Goal: Task Accomplishment & Management: Complete application form

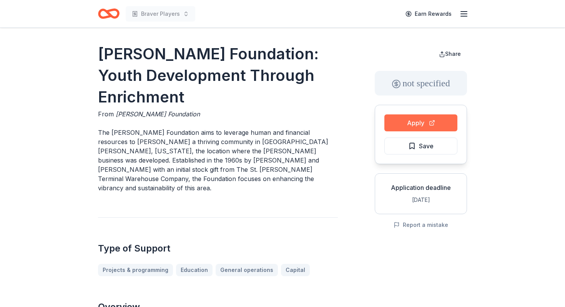
click at [417, 119] on button "Apply" at bounding box center [421, 122] width 73 height 17
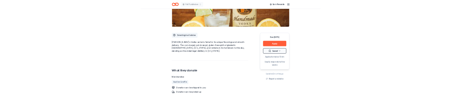
scroll to position [173, 0]
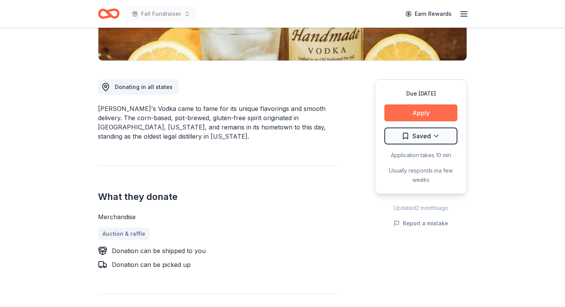
click at [425, 113] on button "Apply" at bounding box center [421, 112] width 73 height 17
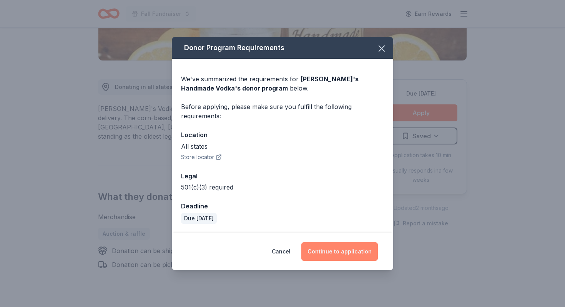
click at [338, 254] on button "Continue to application" at bounding box center [340, 251] width 77 height 18
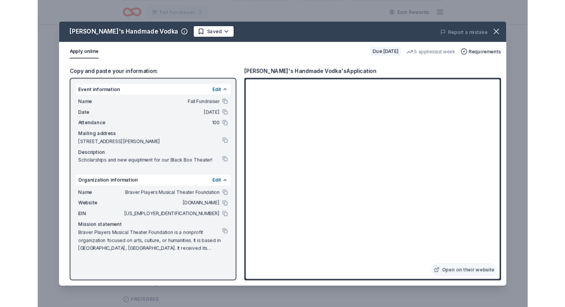
scroll to position [0, 0]
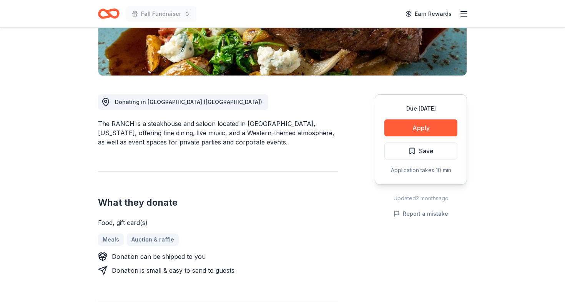
scroll to position [163, 0]
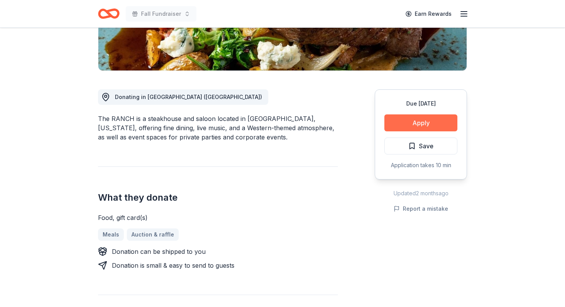
click at [403, 120] on button "Apply" at bounding box center [421, 122] width 73 height 17
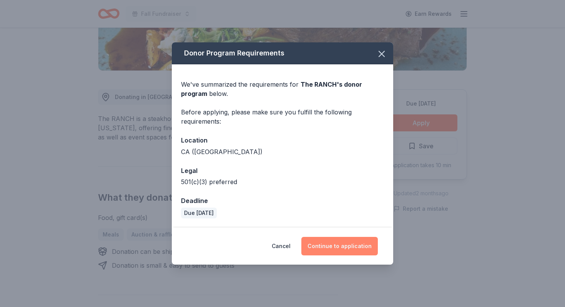
click at [346, 247] on button "Continue to application" at bounding box center [340, 246] width 77 height 18
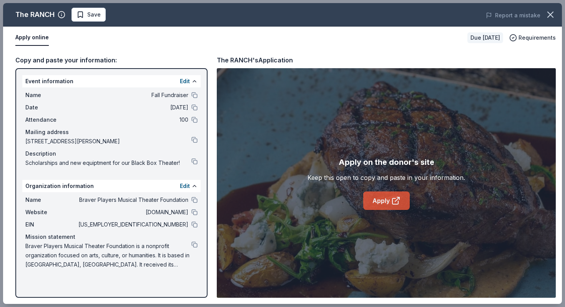
click at [377, 196] on link "Apply" at bounding box center [386, 200] width 47 height 18
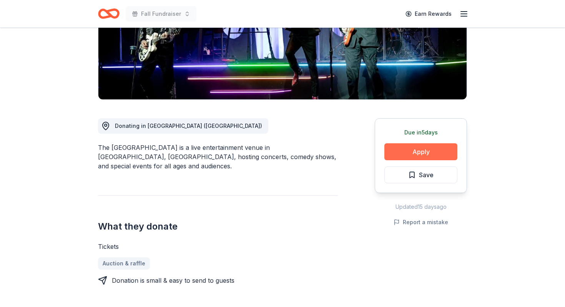
scroll to position [164, 0]
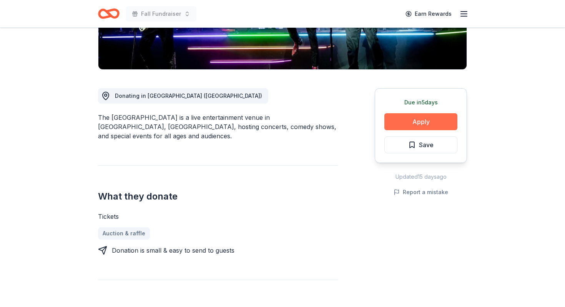
click at [417, 121] on button "Apply" at bounding box center [421, 121] width 73 height 17
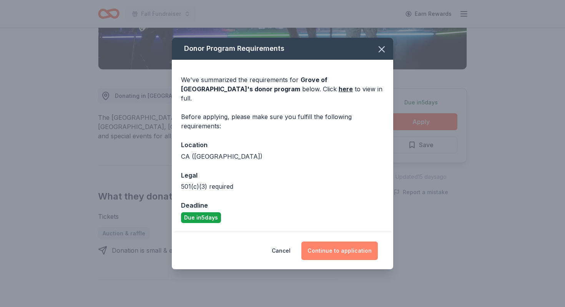
click at [336, 254] on button "Continue to application" at bounding box center [340, 250] width 77 height 18
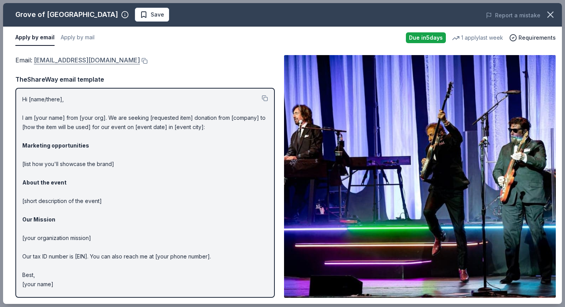
click at [103, 59] on link "donations@groveofanaheim.com" at bounding box center [87, 60] width 106 height 10
click at [100, 60] on link "donations@groveofanaheim.com" at bounding box center [87, 60] width 106 height 10
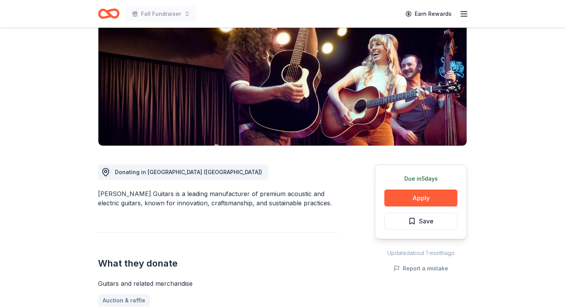
scroll to position [92, 0]
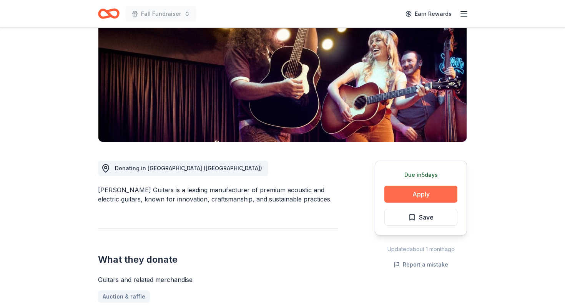
click at [427, 192] on button "Apply" at bounding box center [421, 193] width 73 height 17
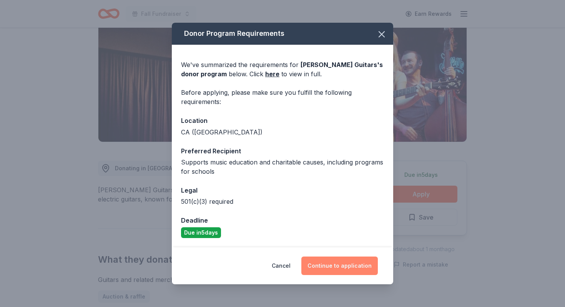
click at [344, 265] on button "Continue to application" at bounding box center [340, 265] width 77 height 18
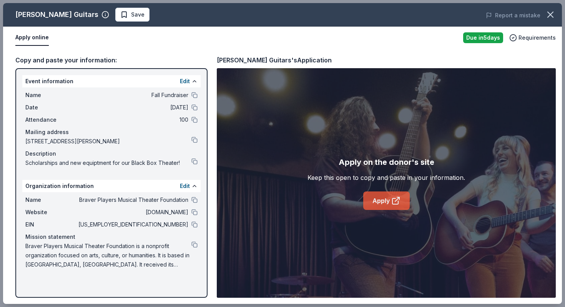
click at [382, 200] on link "Apply" at bounding box center [386, 200] width 47 height 18
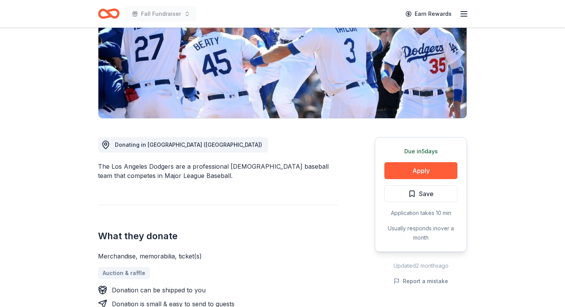
scroll to position [134, 0]
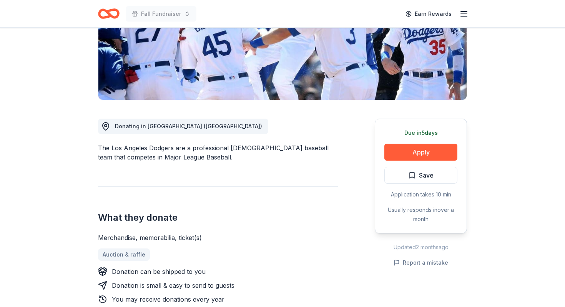
click at [430, 163] on div "Due in 5 days Apply Save Application takes 10 min Usually responds in over a mo…" at bounding box center [421, 175] width 92 height 115
click at [423, 149] on button "Apply" at bounding box center [421, 151] width 73 height 17
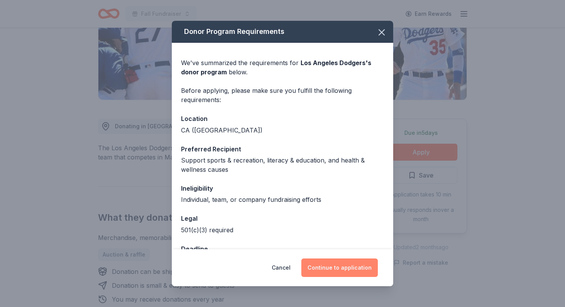
click at [337, 272] on button "Continue to application" at bounding box center [340, 267] width 77 height 18
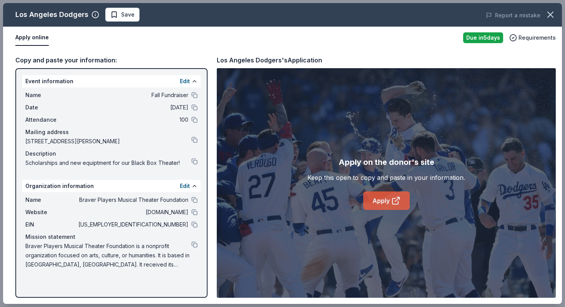
click at [373, 202] on link "Apply" at bounding box center [386, 200] width 47 height 18
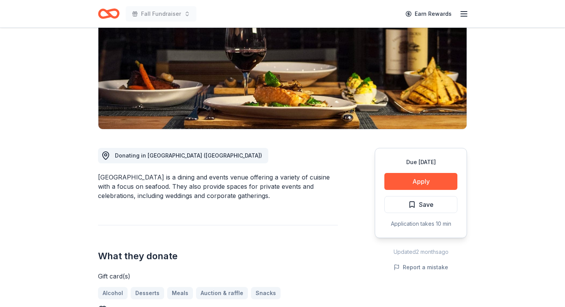
scroll to position [107, 0]
